Goal: Information Seeking & Learning: Learn about a topic

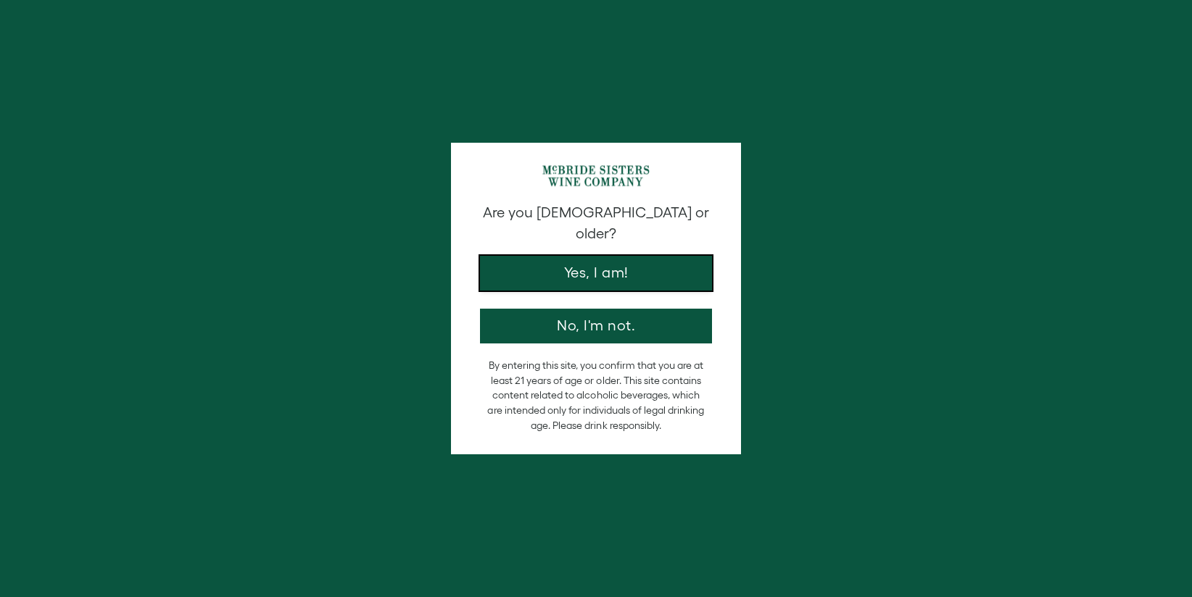
click at [602, 256] on button "Yes, I am!" at bounding box center [596, 273] width 232 height 35
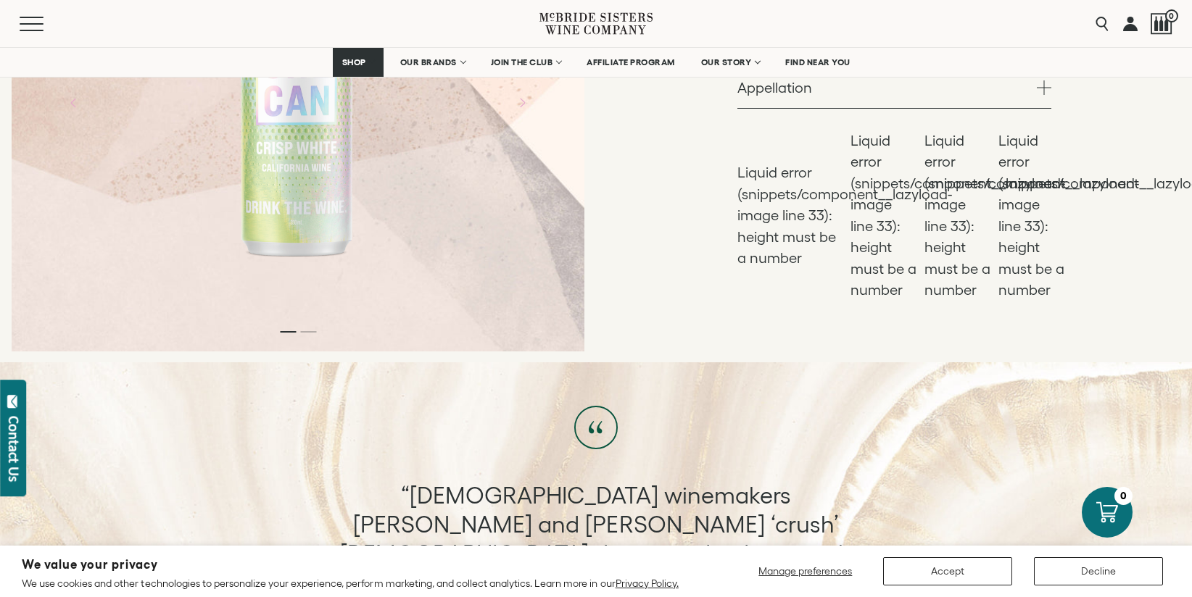
scroll to position [350, 0]
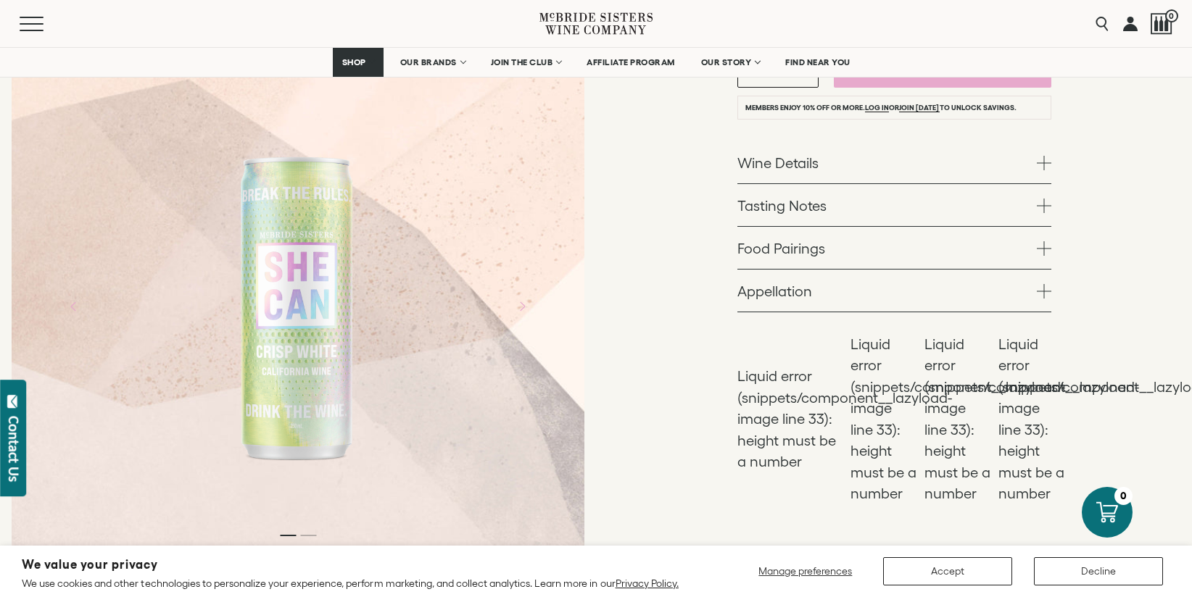
click at [310, 542] on div at bounding box center [298, 306] width 573 height 498
click at [310, 539] on div at bounding box center [298, 306] width 573 height 498
click at [310, 538] on div at bounding box center [298, 306] width 573 height 498
click at [310, 535] on li "Page dot 2" at bounding box center [308, 535] width 16 height 1
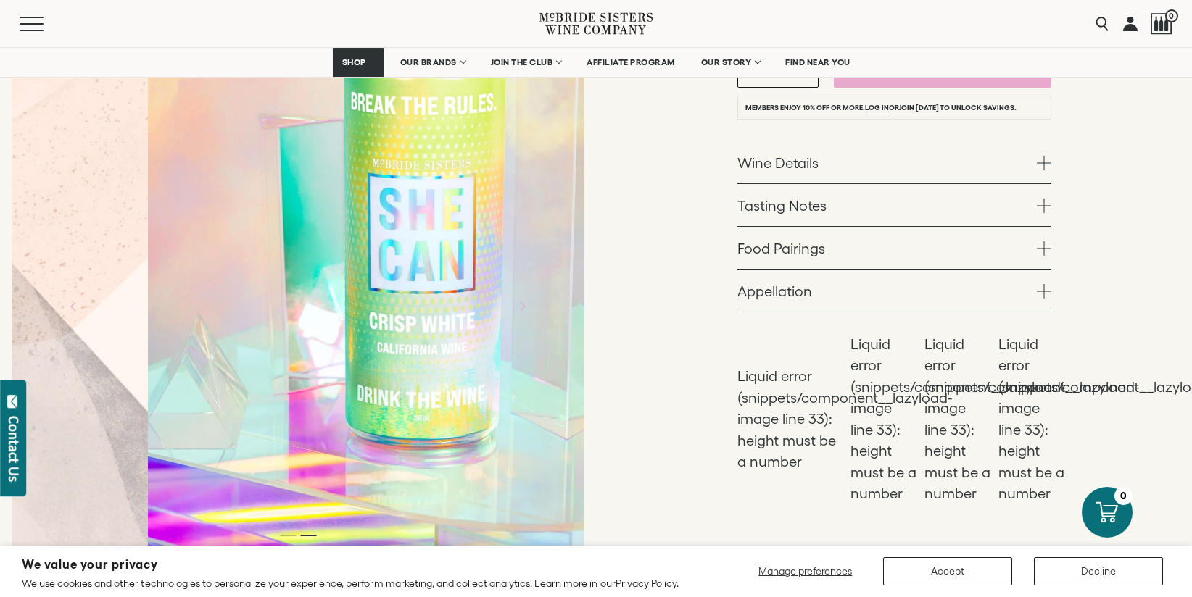
click at [310, 535] on li "Page dot 2" at bounding box center [308, 535] width 16 height 1
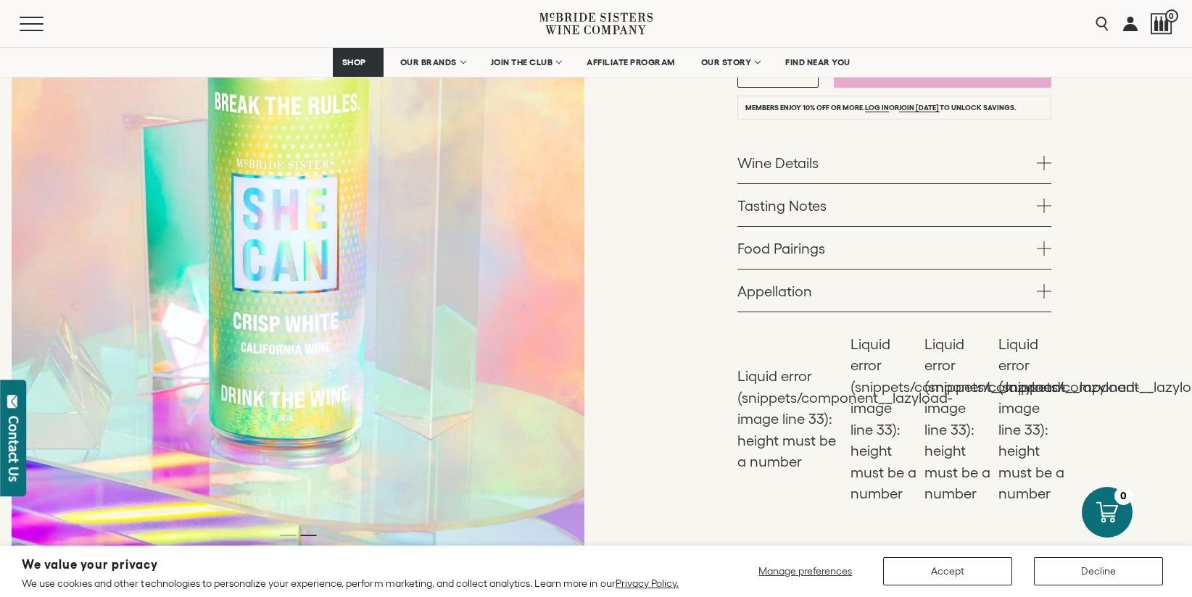
click at [287, 537] on div at bounding box center [298, 306] width 573 height 498
click at [286, 535] on li "Page dot 1" at bounding box center [288, 535] width 16 height 1
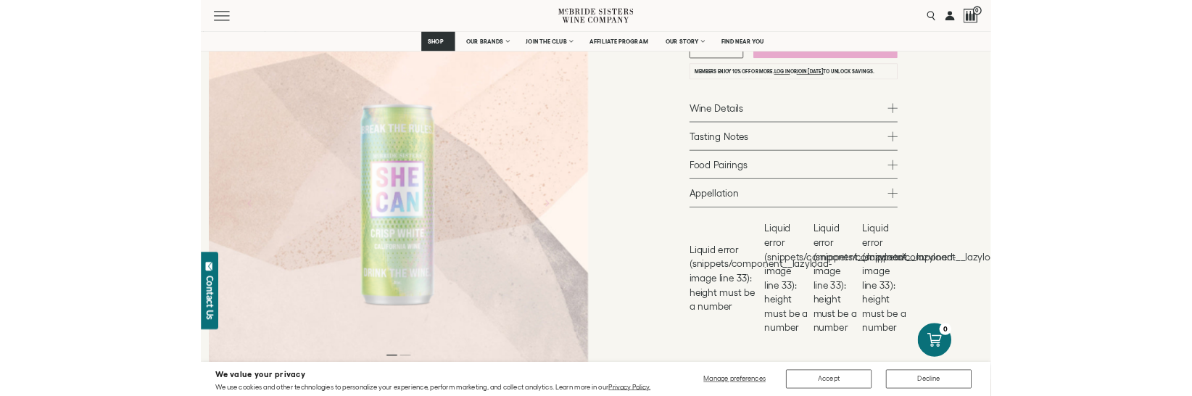
scroll to position [351, 0]
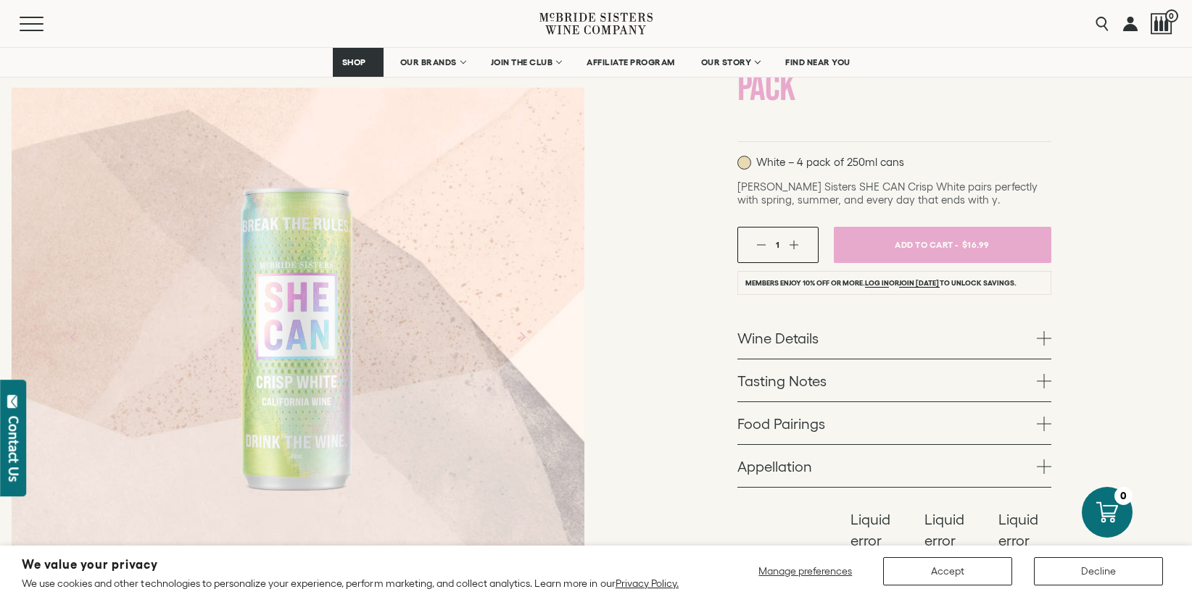
click at [797, 344] on link "Wine Details" at bounding box center [894, 338] width 314 height 42
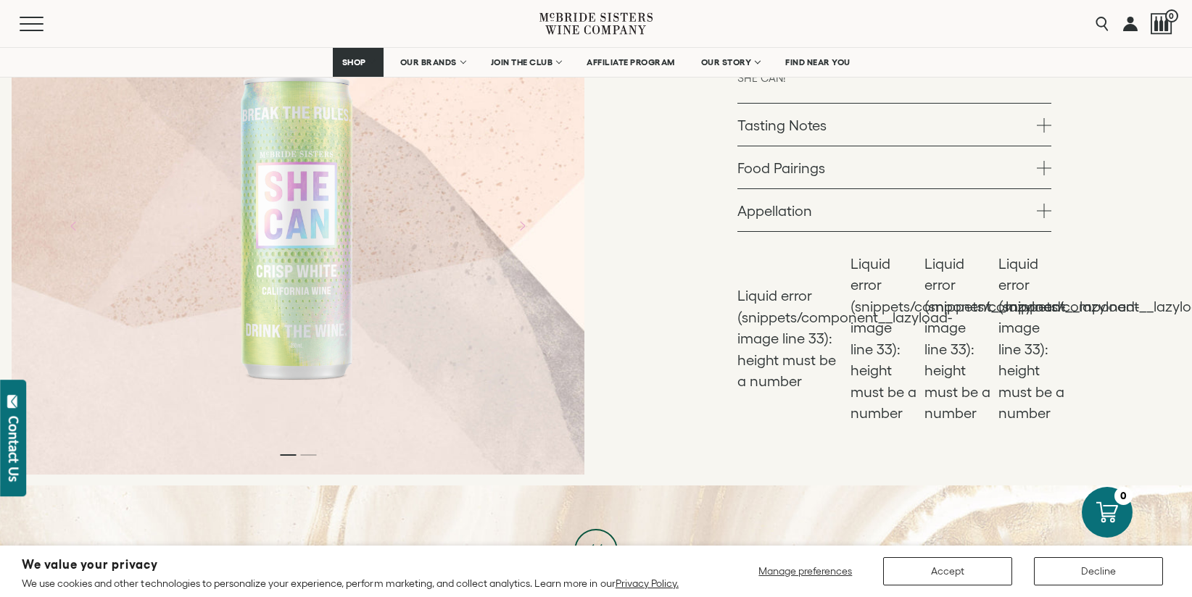
scroll to position [566, 0]
